Goal: Task Accomplishment & Management: Use online tool/utility

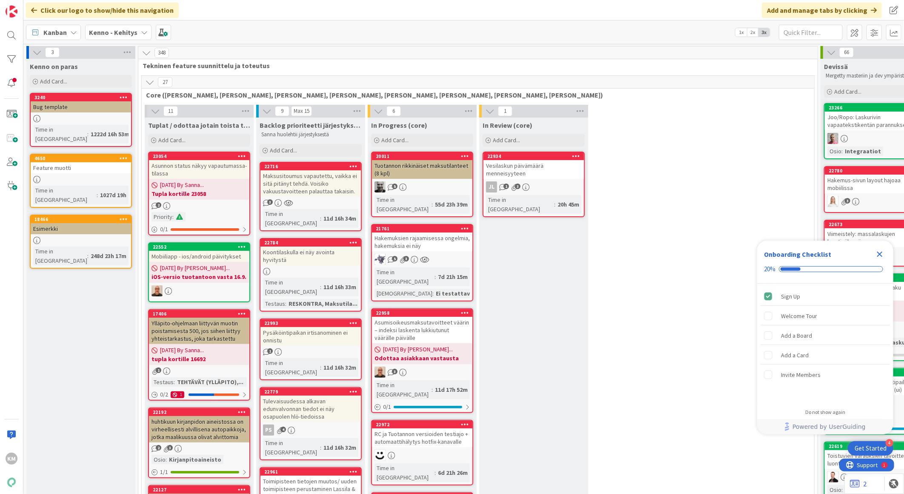
click at [137, 34] on div "Kenno - Kehitys" at bounding box center [118, 32] width 66 height 15
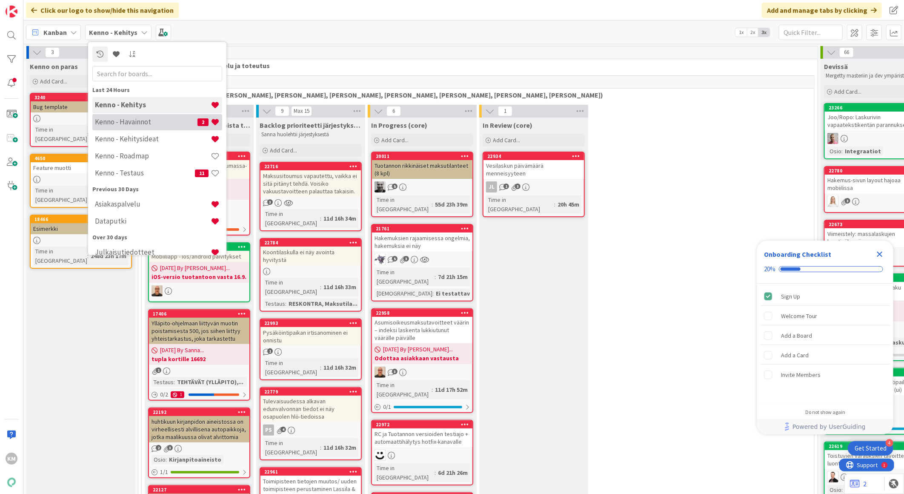
click at [125, 117] on h4 "Kenno - Havainnot" at bounding box center [146, 121] width 103 height 9
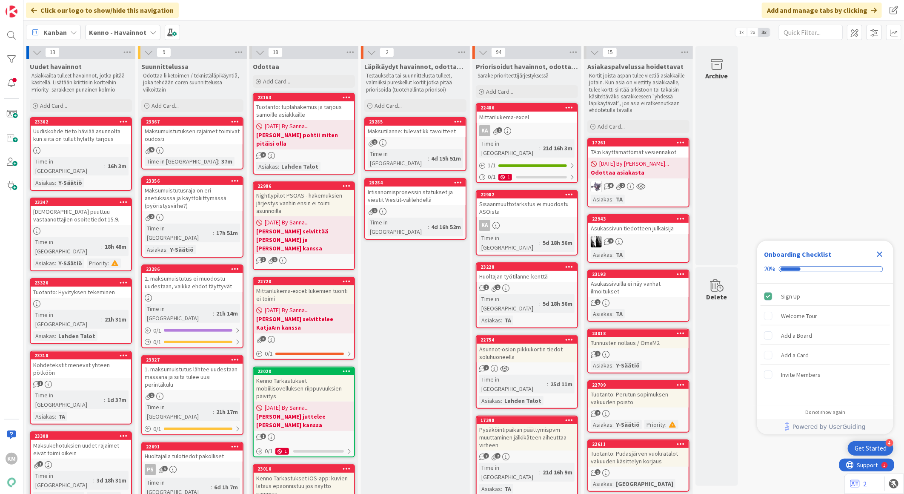
click at [638, 159] on span "09/15/2025 By Kaisa..." at bounding box center [634, 163] width 70 height 9
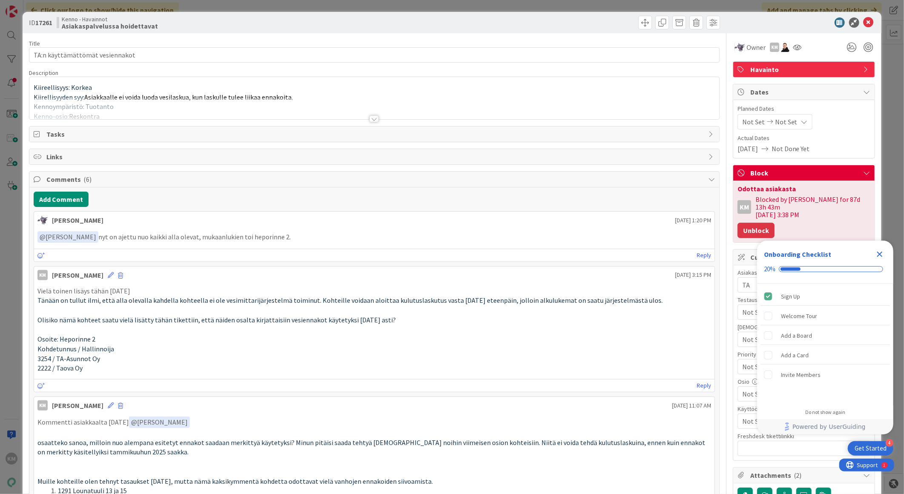
click at [762, 223] on button "Unblock" at bounding box center [755, 230] width 37 height 15
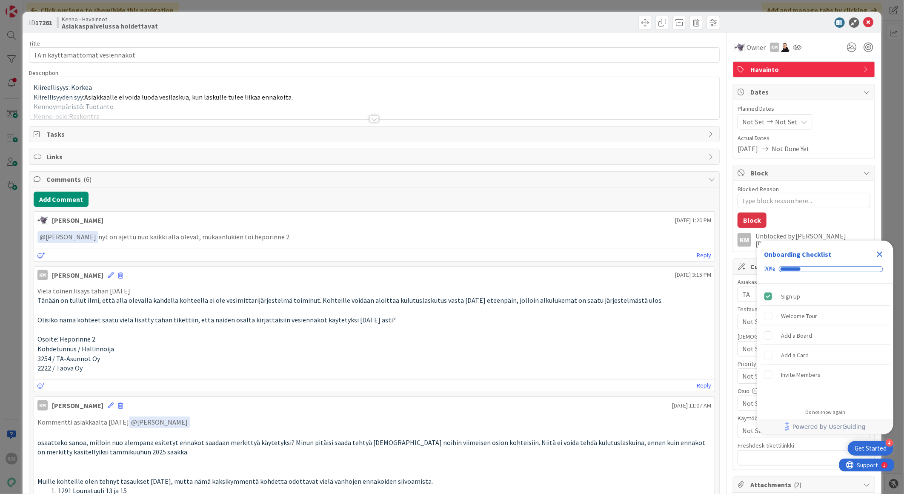
type textarea "x"
click at [72, 198] on button "Add Comment" at bounding box center [61, 199] width 55 height 15
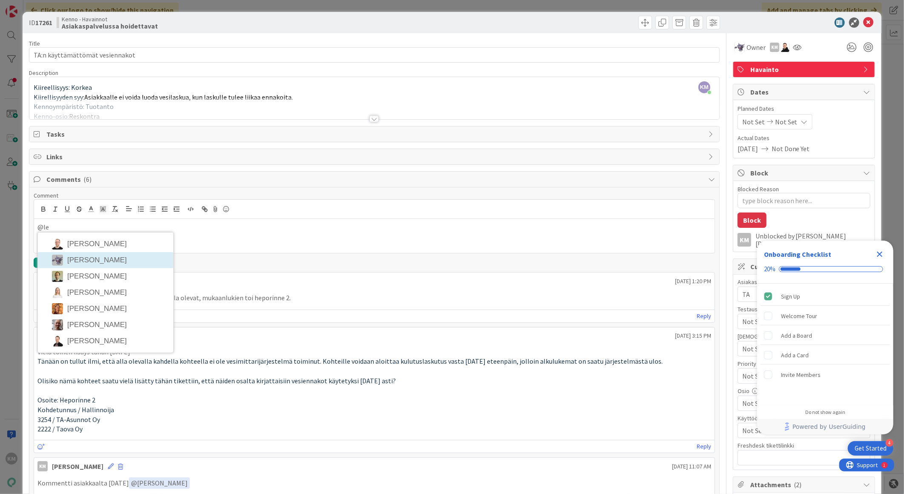
click at [89, 260] on li "Leo Muona" at bounding box center [105, 260] width 135 height 16
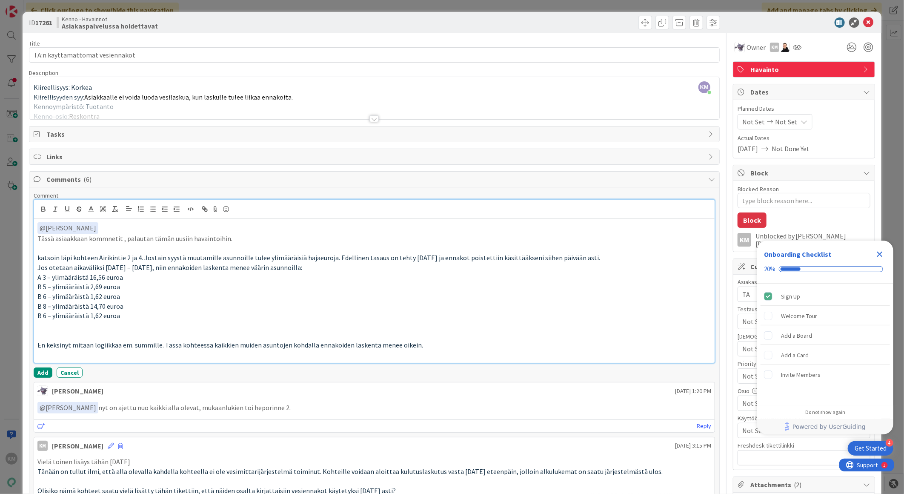
click at [64, 238] on p "Tässä asiaakkaan kommnetit , palautan tämän uusiin havaintoihin." at bounding box center [374, 239] width 674 height 10
click at [109, 238] on p "Tässä asiakkaan kommnetit , palautan tämän uusiin havaintoihin." at bounding box center [374, 239] width 674 height 10
click at [98, 236] on p "Tässä asiakkaan kommnentit , palautan tämän uusiin havaintoihin." at bounding box center [374, 239] width 674 height 10
click at [40, 369] on button "Add" at bounding box center [43, 372] width 19 height 10
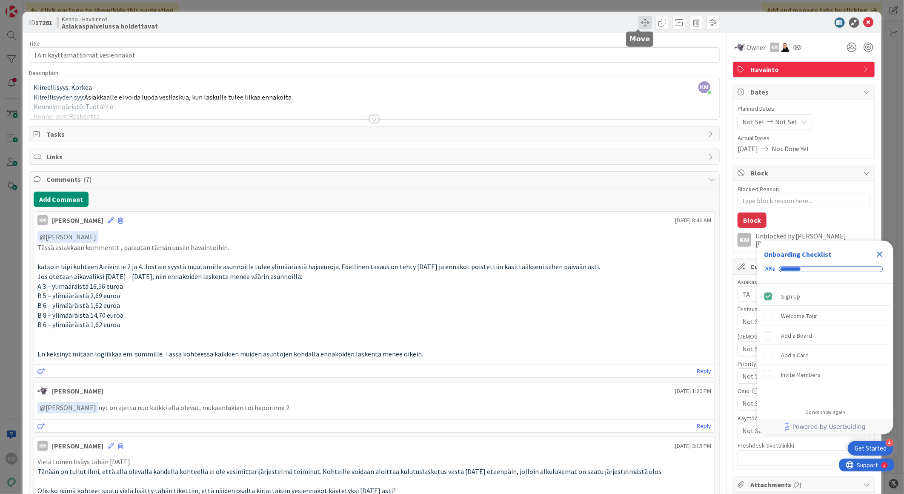
click at [638, 23] on span at bounding box center [645, 23] width 14 height 14
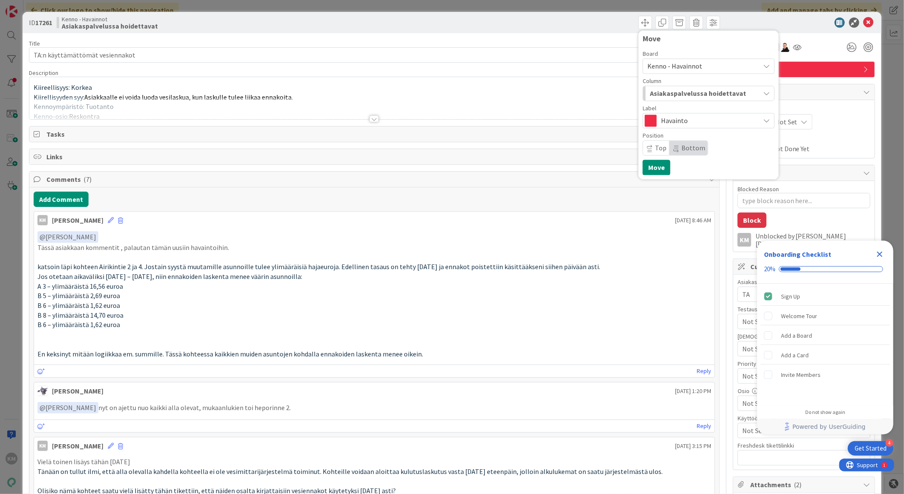
click at [763, 94] on icon "button" at bounding box center [766, 93] width 7 height 7
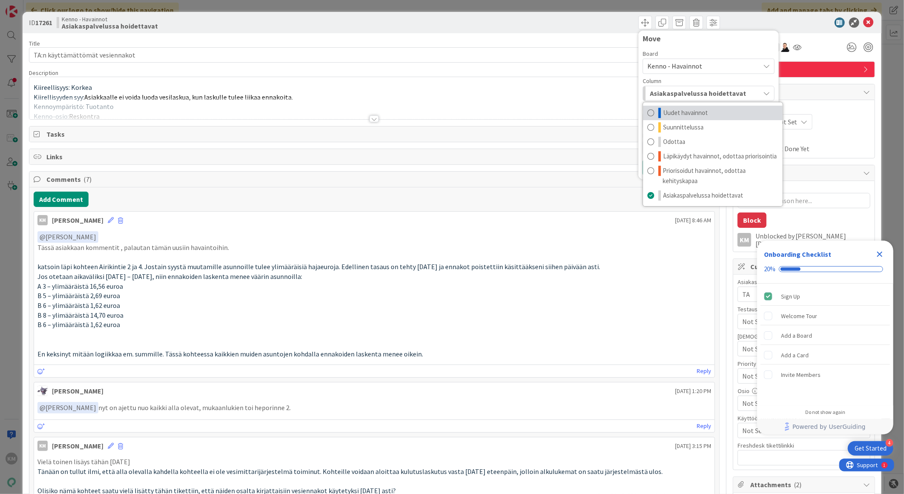
click at [703, 110] on link "Uudet havainnot" at bounding box center [713, 113] width 140 height 14
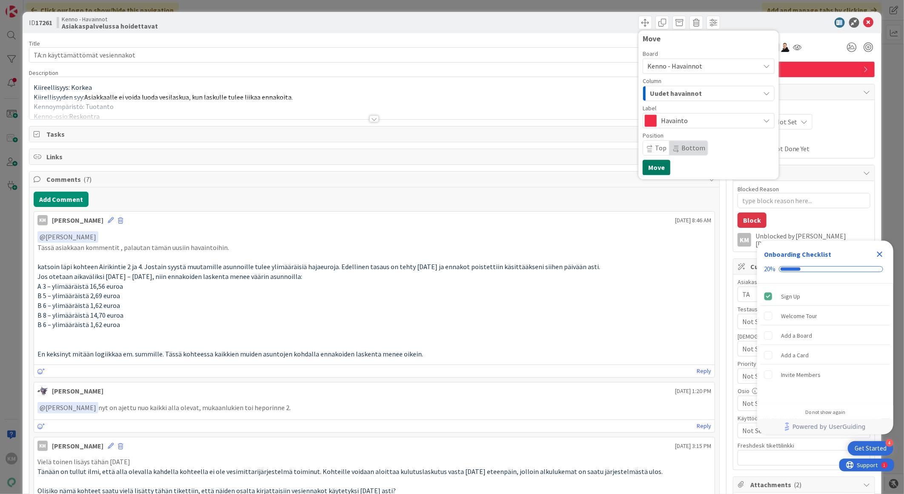
click at [651, 163] on button "Move" at bounding box center [657, 167] width 28 height 15
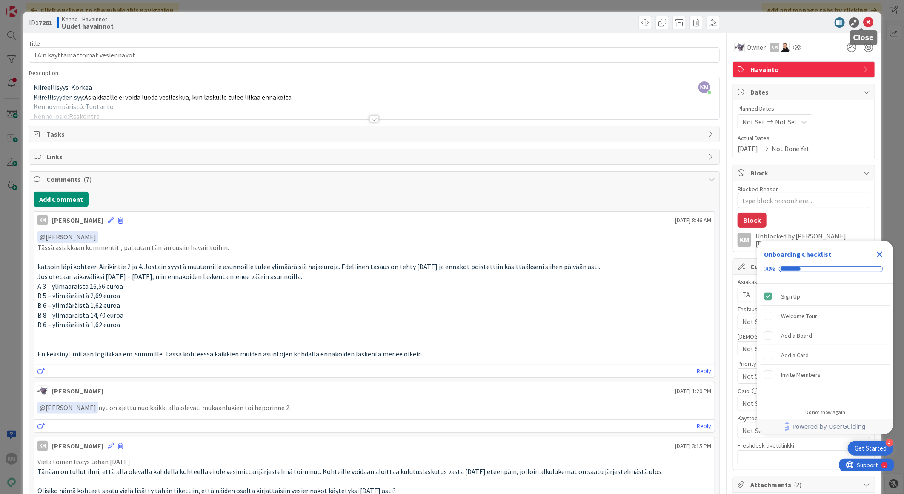
click at [863, 26] on icon at bounding box center [868, 22] width 10 height 10
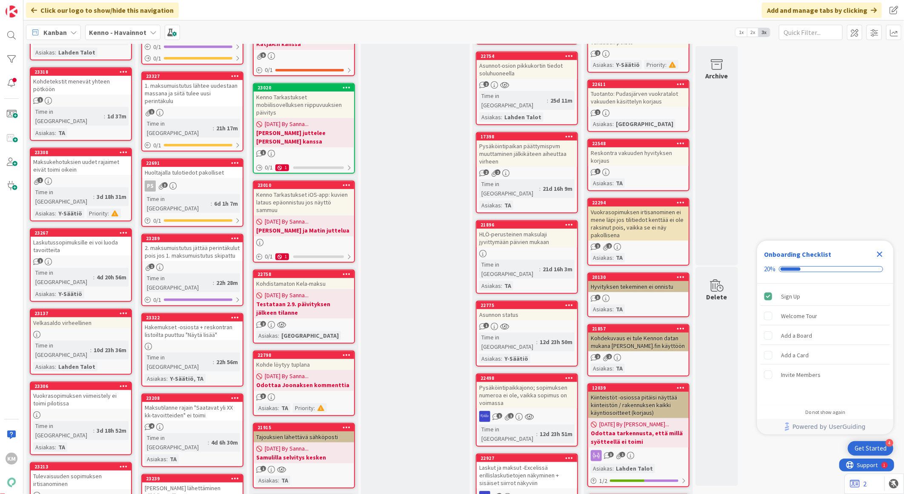
scroll to position [47, 0]
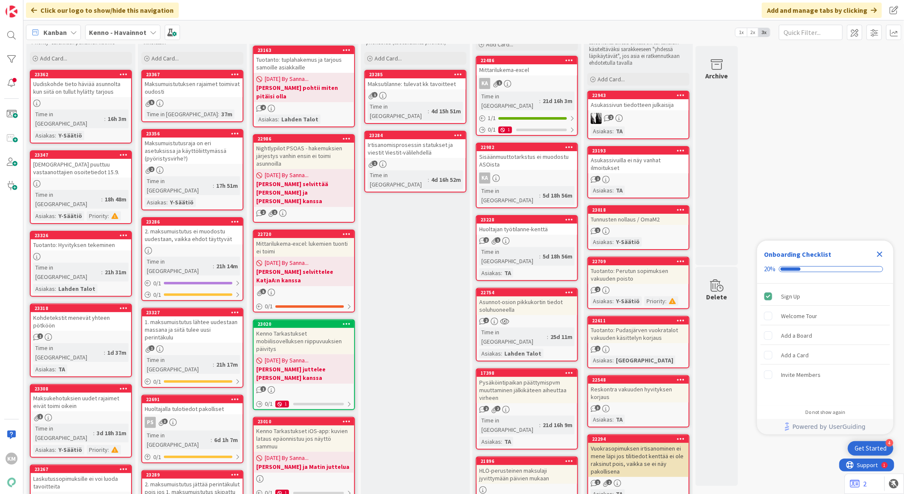
drag, startPoint x: 880, startPoint y: 252, endPoint x: 862, endPoint y: 243, distance: 19.8
click at [880, 252] on icon "Close Checklist" at bounding box center [880, 254] width 10 height 10
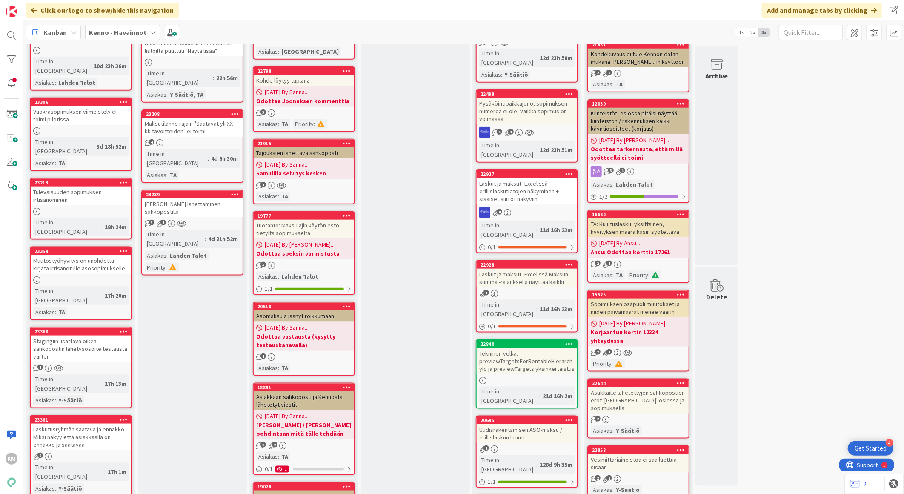
scroll to position [851, 0]
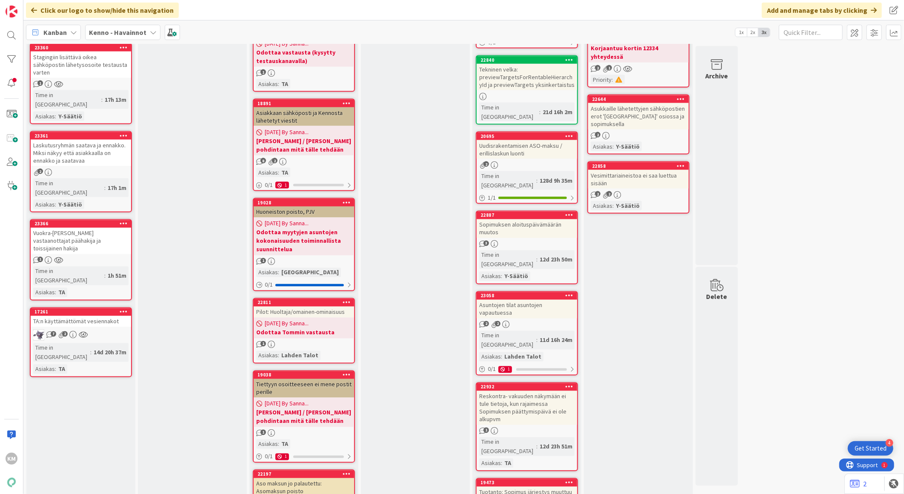
click at [101, 316] on div "TA:n käyttämättömät vesiennakot" at bounding box center [81, 321] width 100 height 11
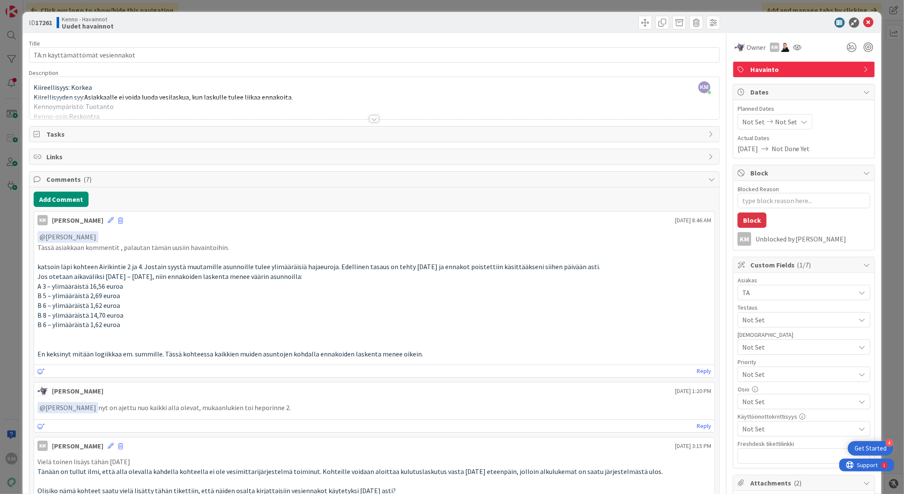
click at [430, 355] on p "En keksinyt mitään logiikkaa em. summille. Tässä kohteessa kaikkien muiden asun…" at bounding box center [374, 354] width 674 height 10
click at [118, 221] on span at bounding box center [120, 220] width 5 height 6
click at [206, 231] on div "﻿ @ Leo Muona ﻿ Tässä asiakkaan kommentit , palautan tämän uusiin havaintoihin.…" at bounding box center [374, 295] width 680 height 134
click at [100, 221] on div "KM Kaisa Moilanen Are you sure you want to delete this comment? Delete Cancel S…" at bounding box center [374, 219] width 680 height 14
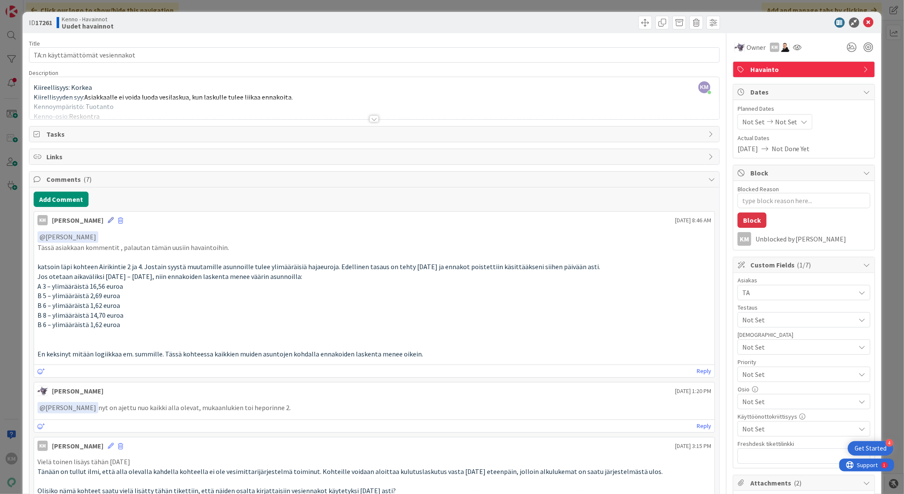
click at [108, 219] on icon at bounding box center [111, 220] width 6 height 6
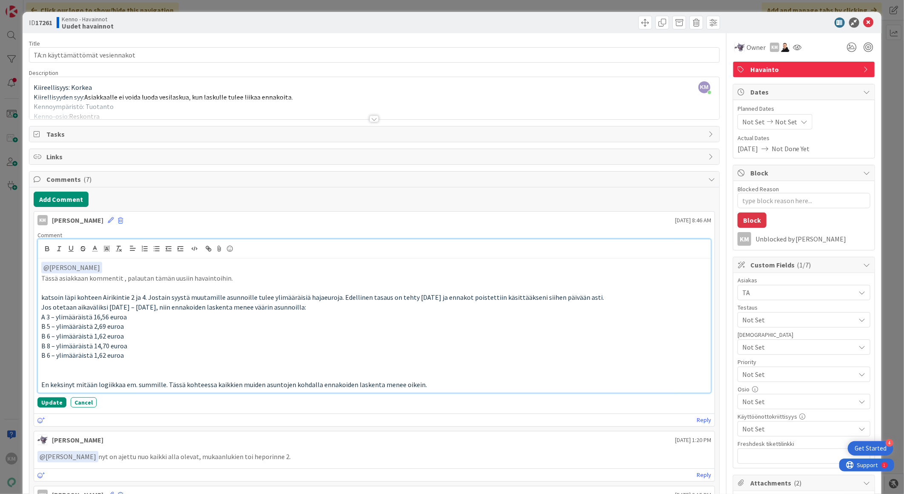
click at [423, 385] on p "En keksinyt mitään logiikkaa em. summille. Tässä kohteessa kaikkien muiden asun…" at bounding box center [374, 385] width 666 height 10
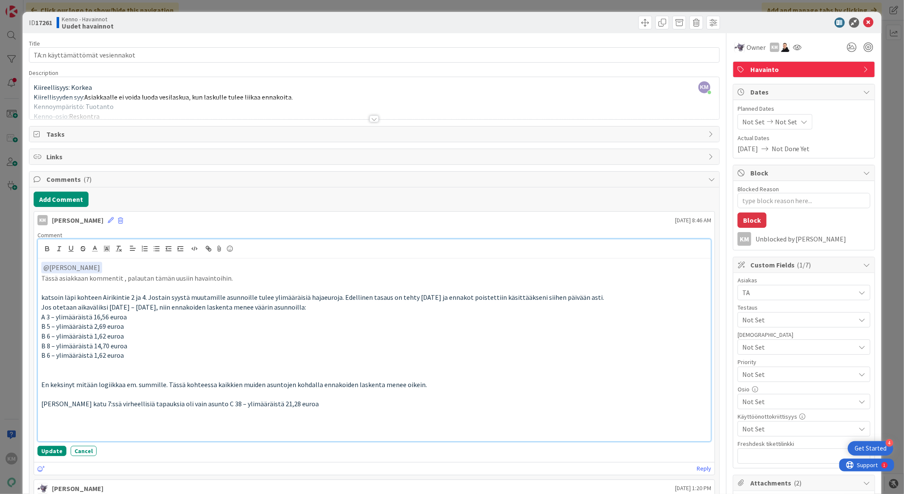
click at [40, 381] on div "﻿ @ Leo Muona ﻿ Tässä asiakkaan kommentit , palautan tämän uusiin havaintoihin.…" at bounding box center [374, 349] width 673 height 183
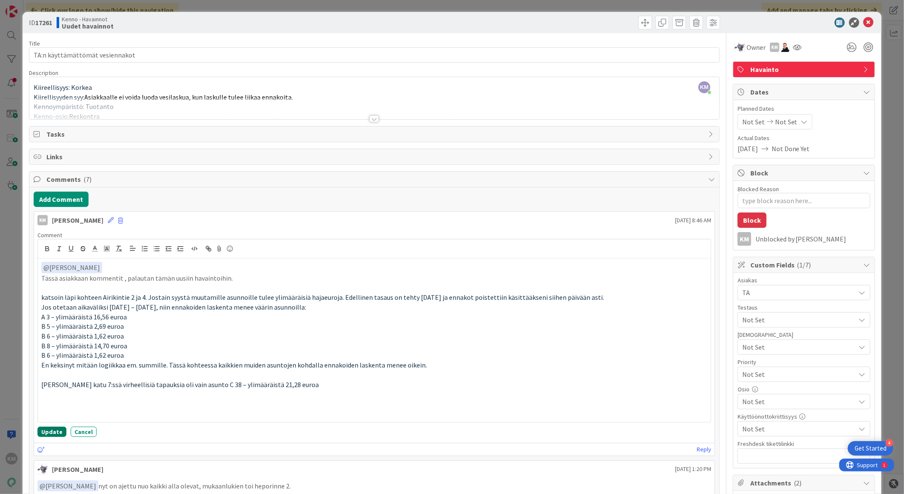
click at [47, 429] on button "Update" at bounding box center [51, 431] width 29 height 10
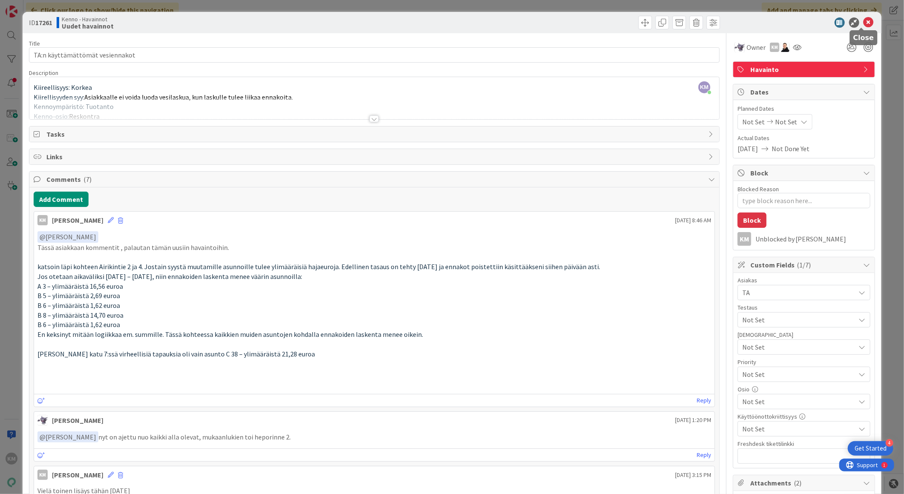
click at [863, 21] on icon at bounding box center [868, 22] width 10 height 10
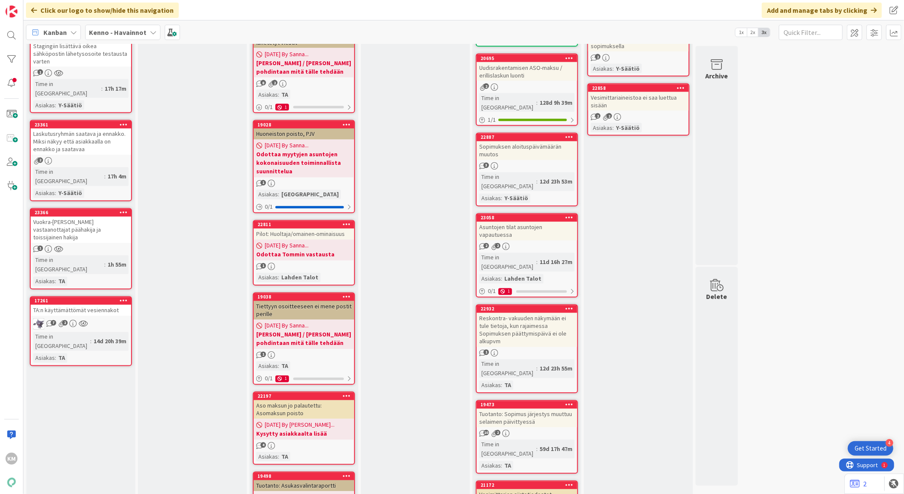
scroll to position [946, 0]
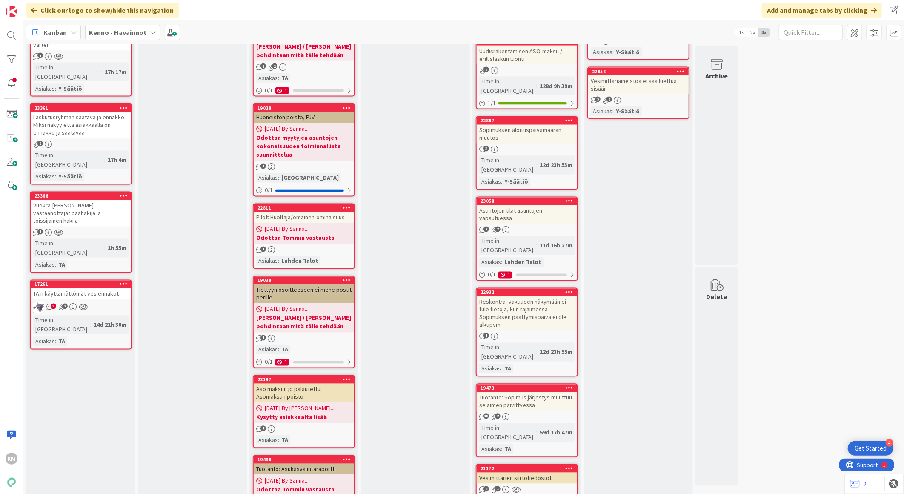
click at [91, 302] on div "8 2" at bounding box center [81, 307] width 100 height 11
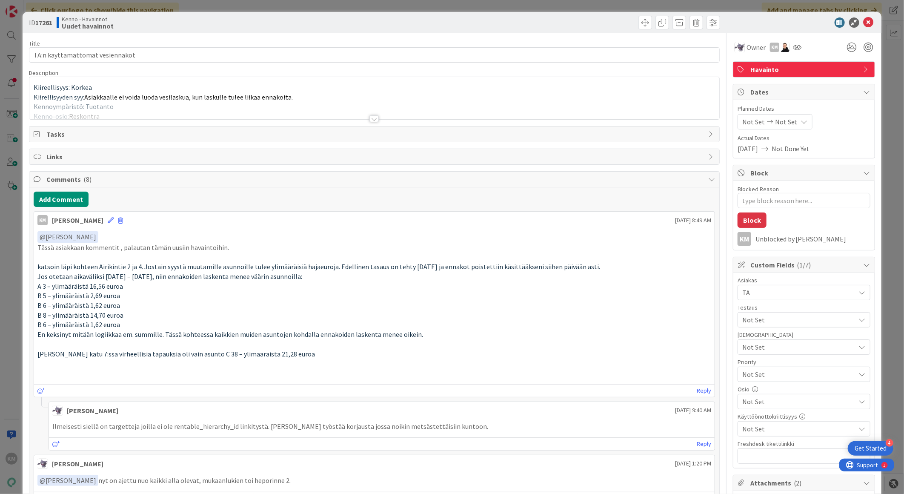
type textarea "x"
click at [863, 21] on icon at bounding box center [868, 22] width 10 height 10
